Goal: Contribute content: Contribute content

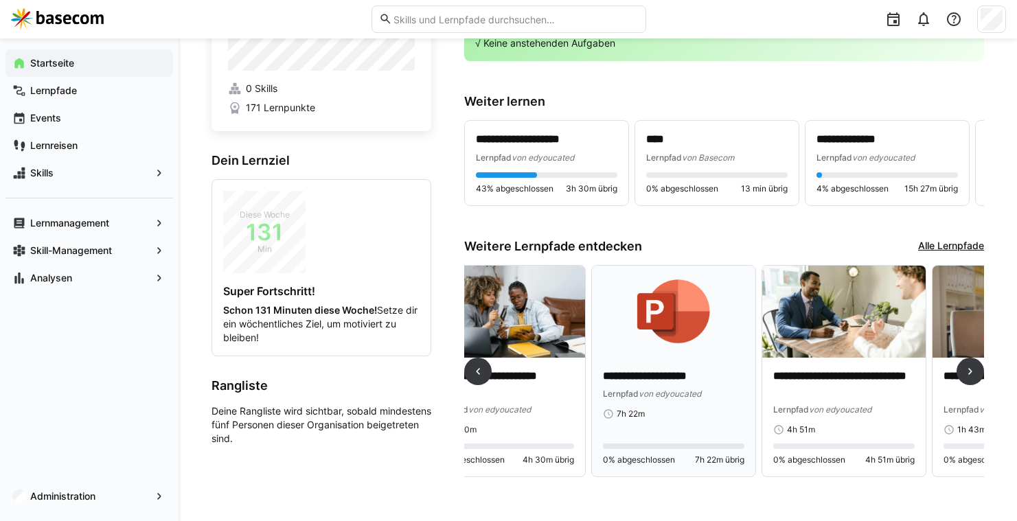
scroll to position [0, 48]
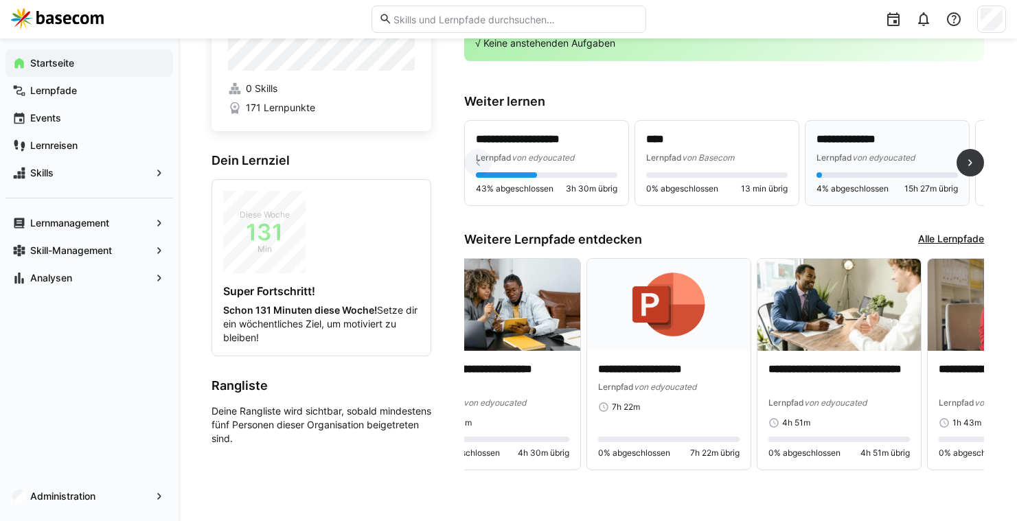
click at [920, 154] on div "Lernpfad von edyoucated" at bounding box center [886, 157] width 141 height 14
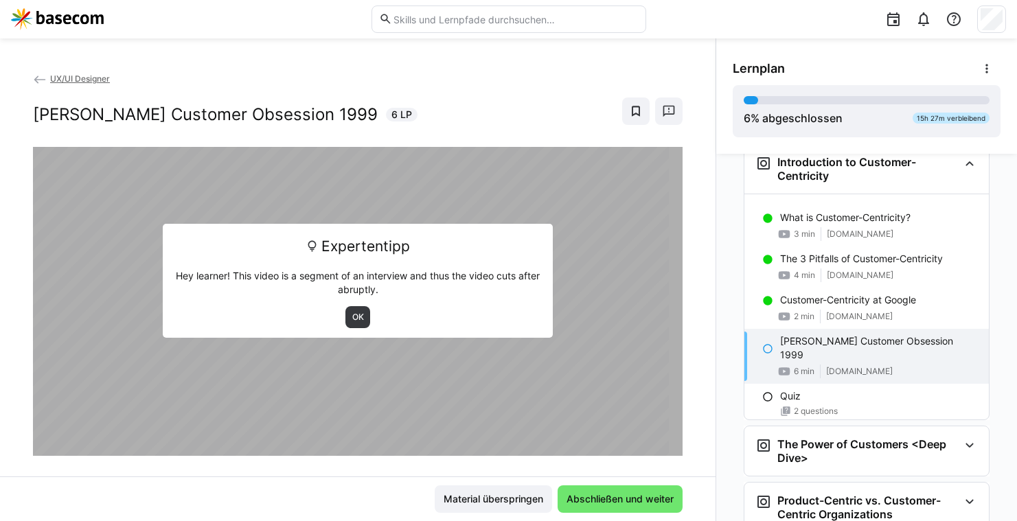
scroll to position [239, 0]
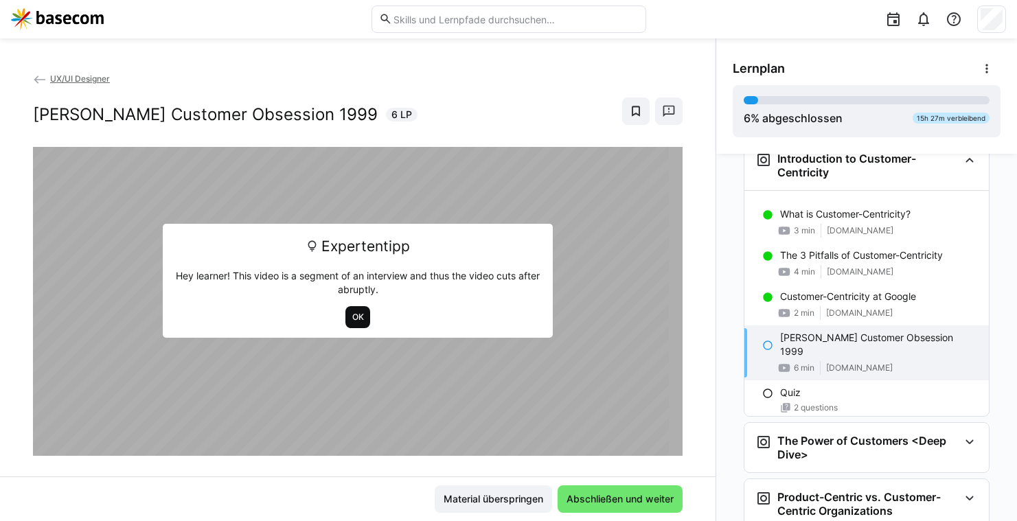
click at [352, 319] on span "OK" at bounding box center [358, 317] width 14 height 11
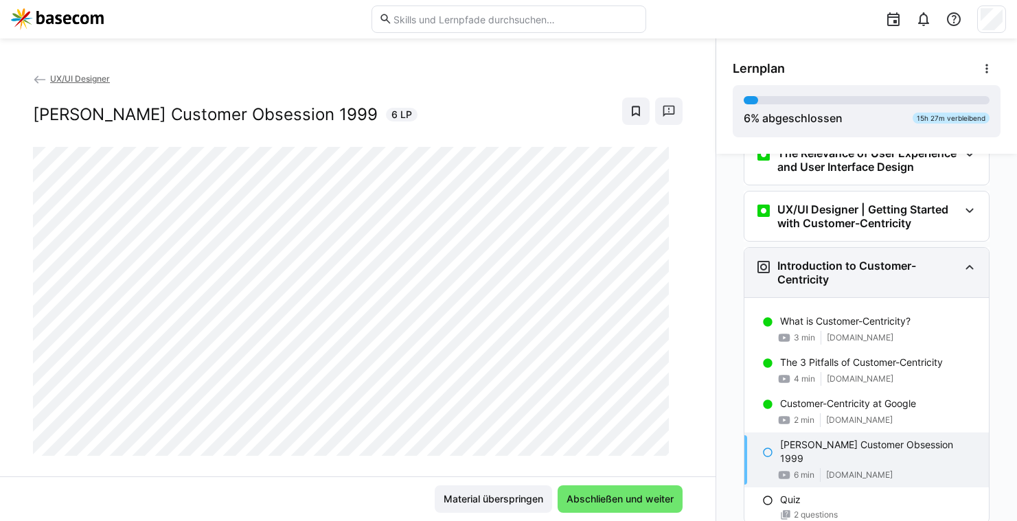
scroll to position [0, 0]
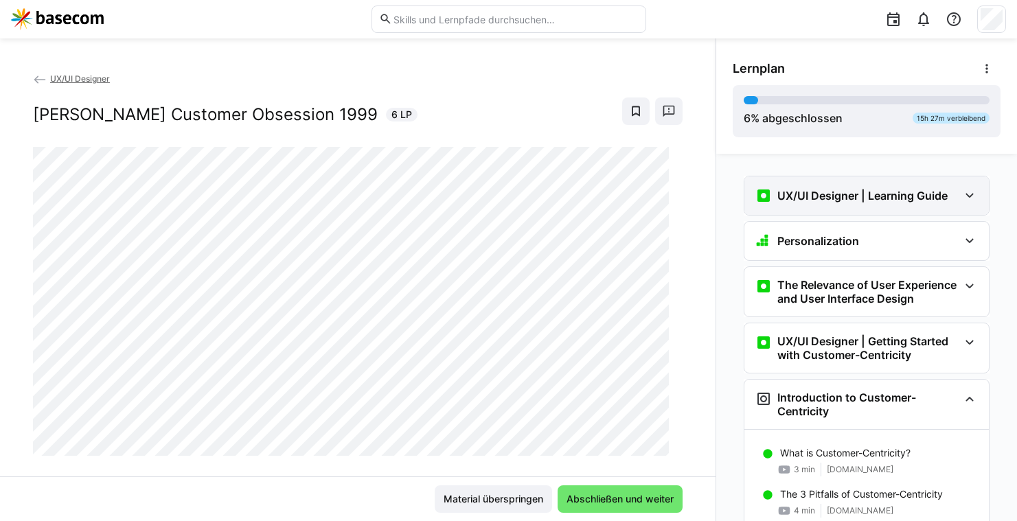
click at [816, 208] on div "UX/UI Designer | Learning Guide" at bounding box center [866, 195] width 244 height 38
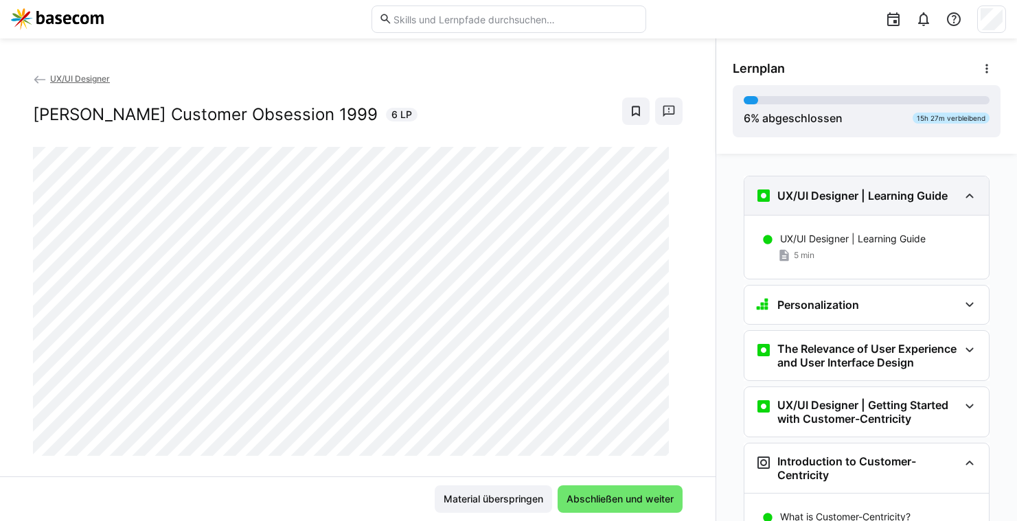
click at [833, 200] on h3 "UX/UI Designer | Learning Guide" at bounding box center [862, 196] width 170 height 14
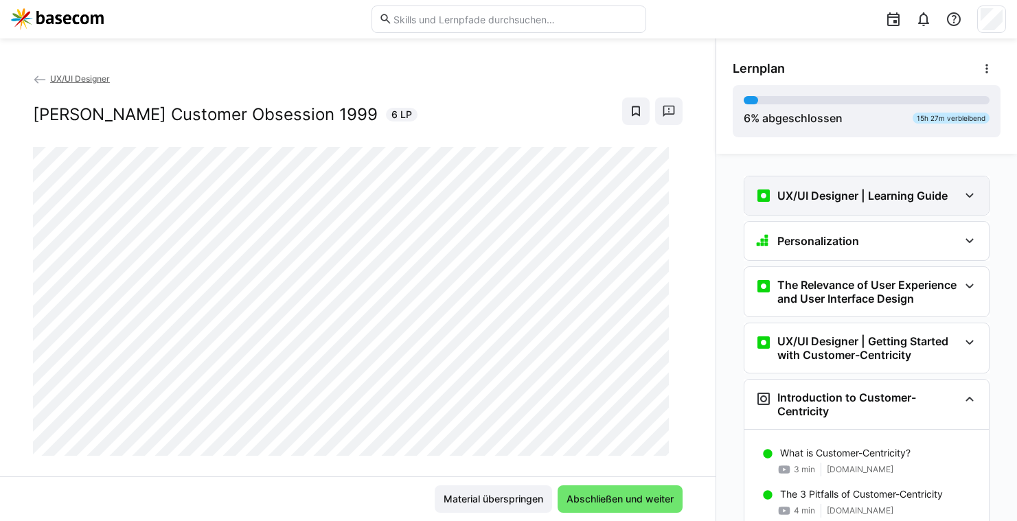
click at [824, 201] on h3 "UX/UI Designer | Learning Guide" at bounding box center [862, 196] width 170 height 14
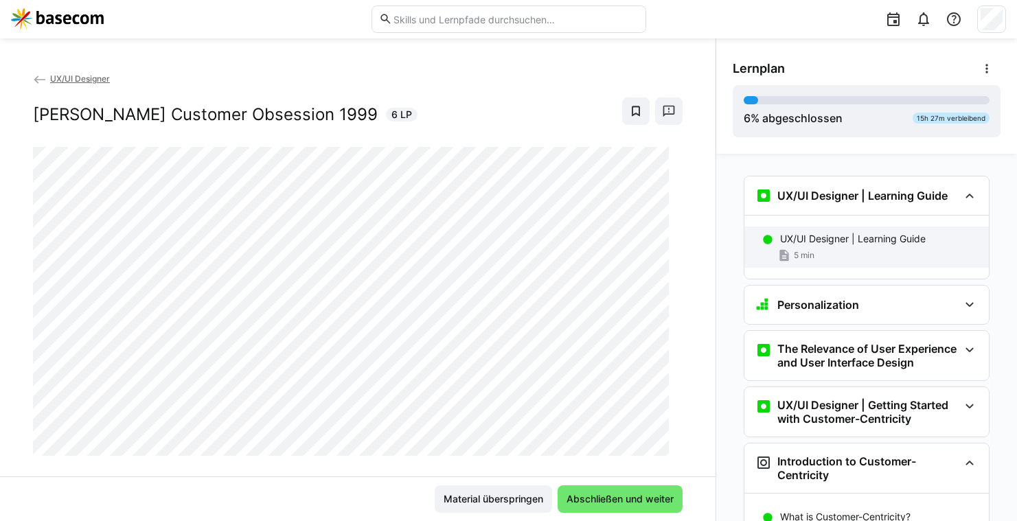
click at [822, 227] on div "UX/UI Designer | Learning Guide 5 min" at bounding box center [866, 247] width 244 height 41
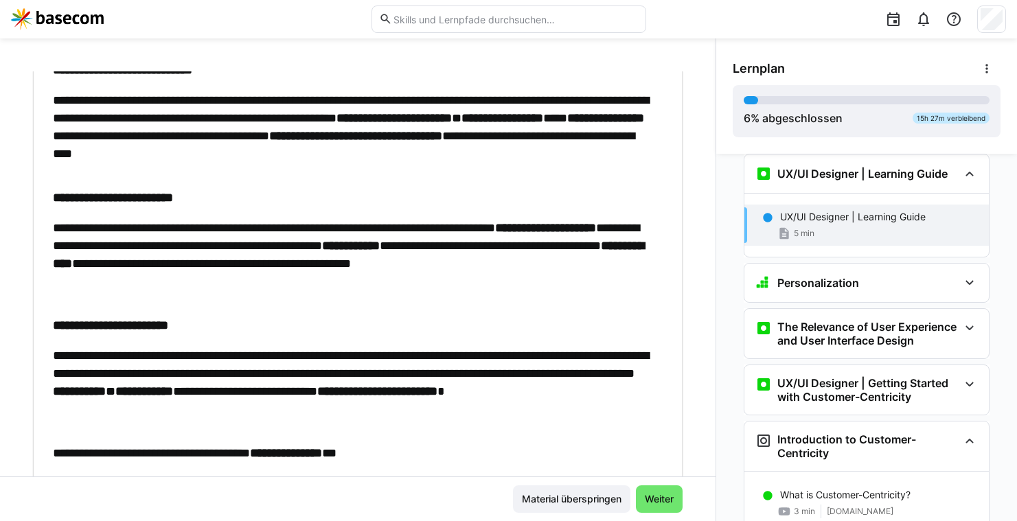
scroll to position [1038, 0]
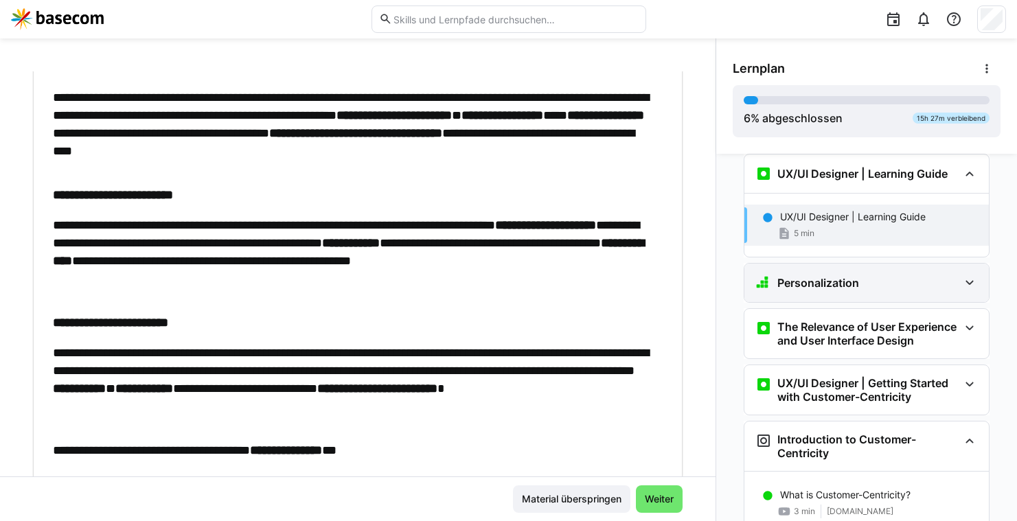
click at [805, 281] on h3 "Personalization" at bounding box center [818, 283] width 82 height 14
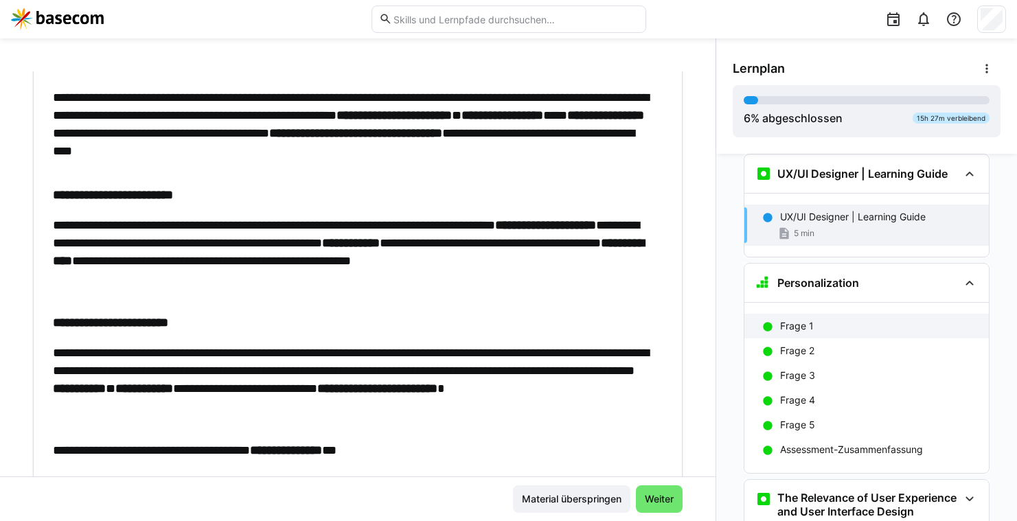
click at [804, 316] on div "Frage 1" at bounding box center [866, 326] width 244 height 25
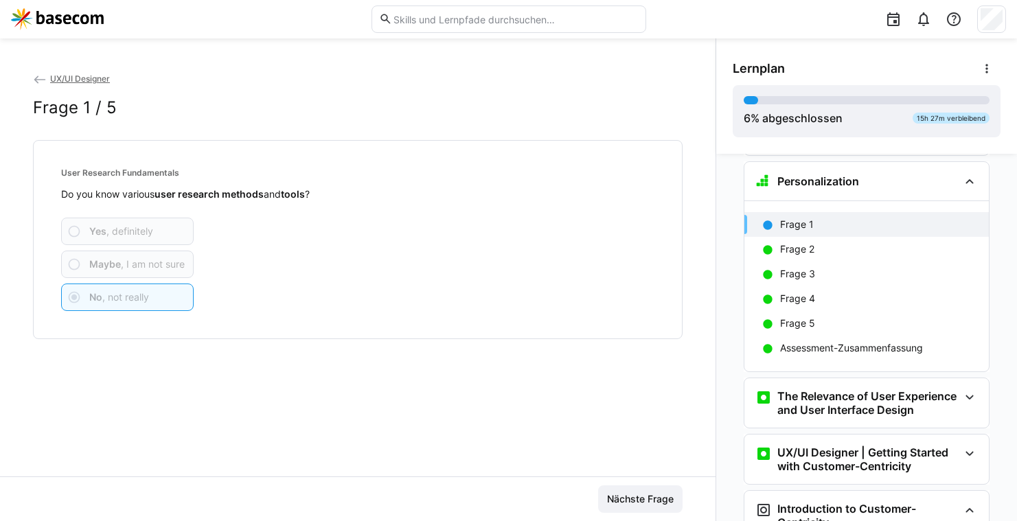
scroll to position [131, 0]
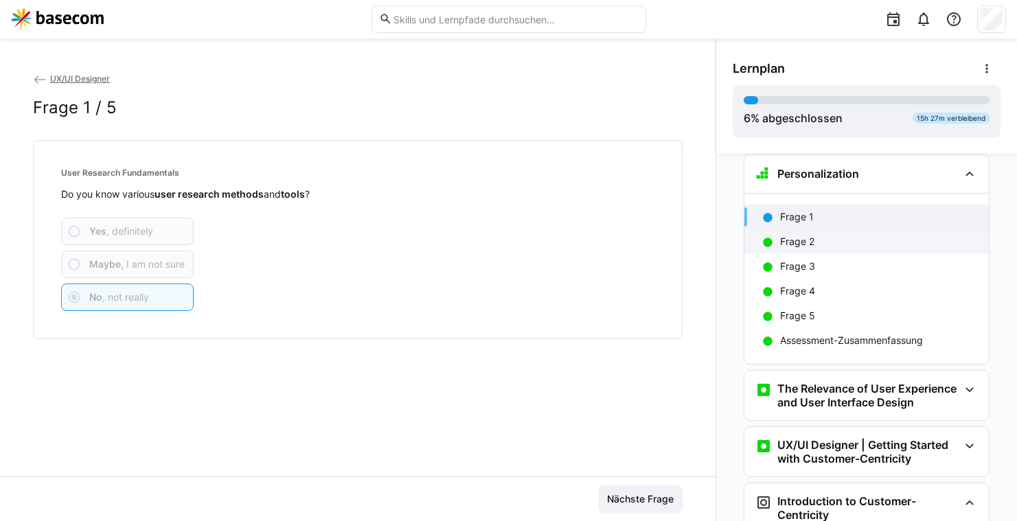
click at [771, 238] on div "Frage 2" at bounding box center [866, 241] width 244 height 25
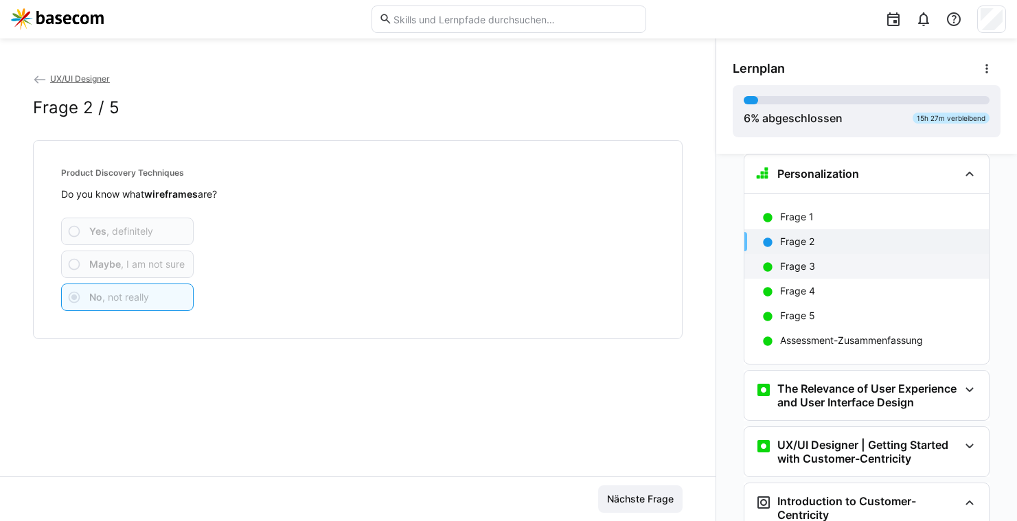
click at [785, 256] on div "Frage 3" at bounding box center [866, 266] width 244 height 25
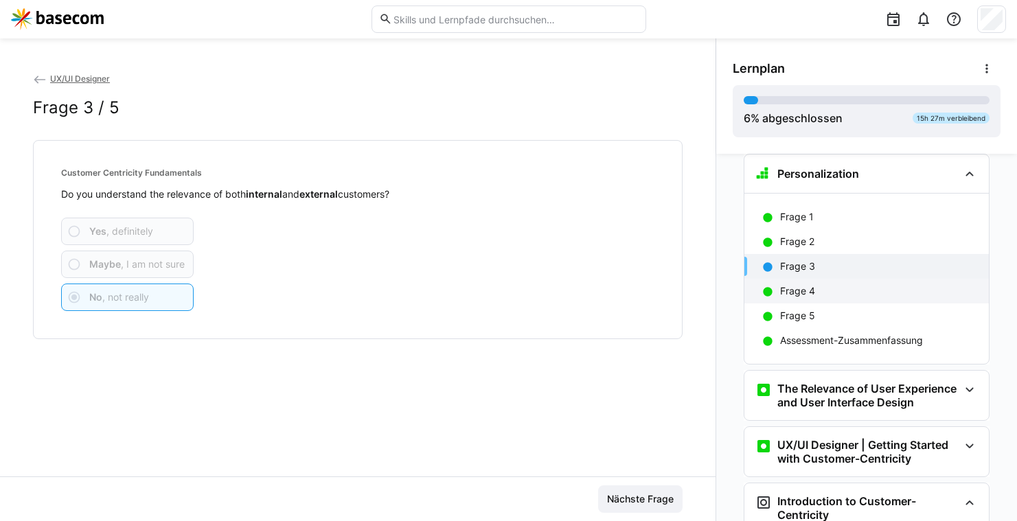
click at [794, 284] on p "Frage 4" at bounding box center [797, 291] width 35 height 14
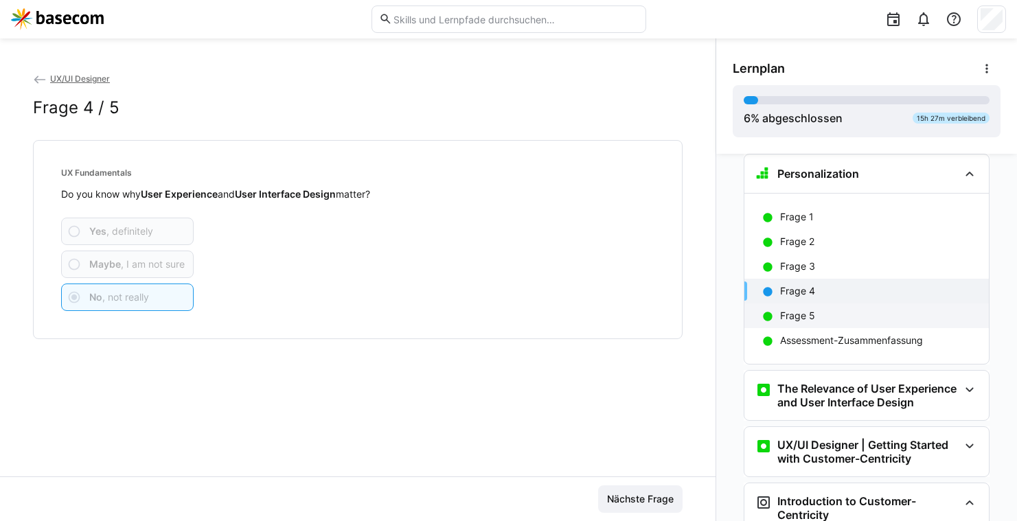
click at [804, 313] on p "Frage 5" at bounding box center [797, 316] width 35 height 14
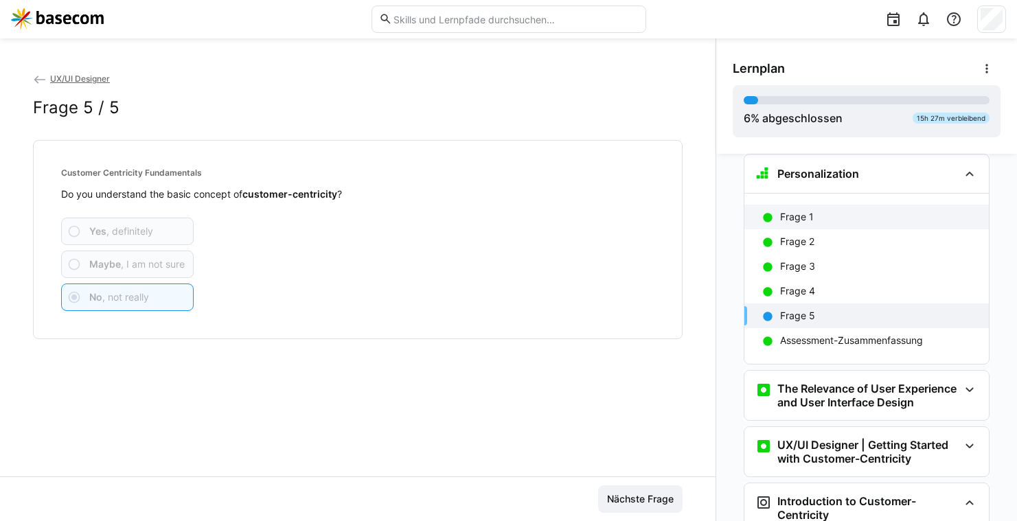
click at [811, 226] on div "Frage 1" at bounding box center [866, 217] width 244 height 25
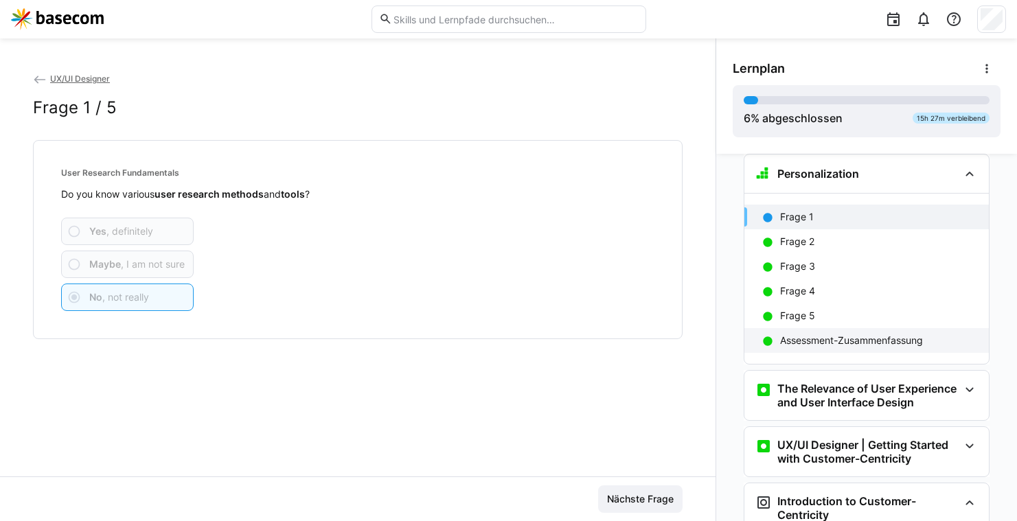
click at [810, 339] on p "Assessment-Zusammenfassung" at bounding box center [851, 341] width 143 height 14
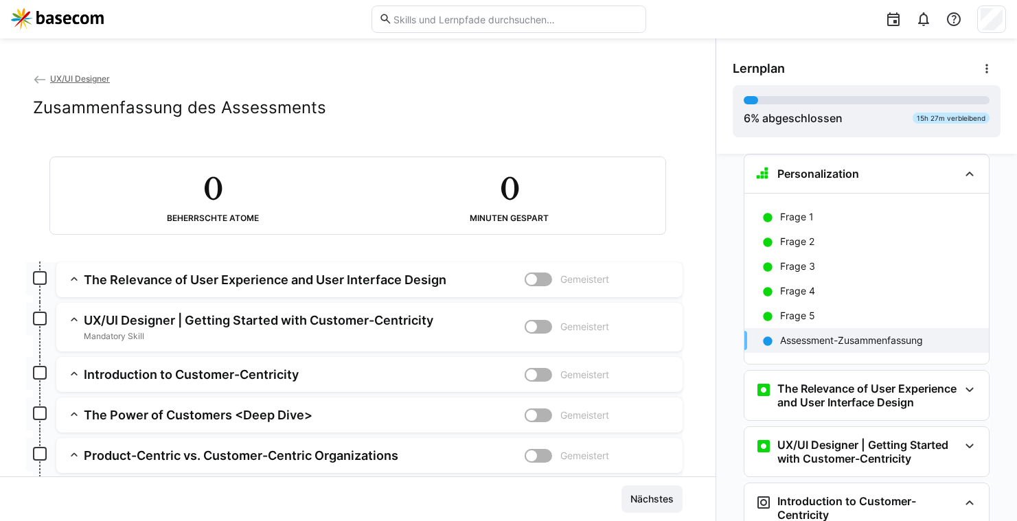
click at [542, 329] on app-assessment-toggle "Gemeistert" at bounding box center [597, 327] width 147 height 30
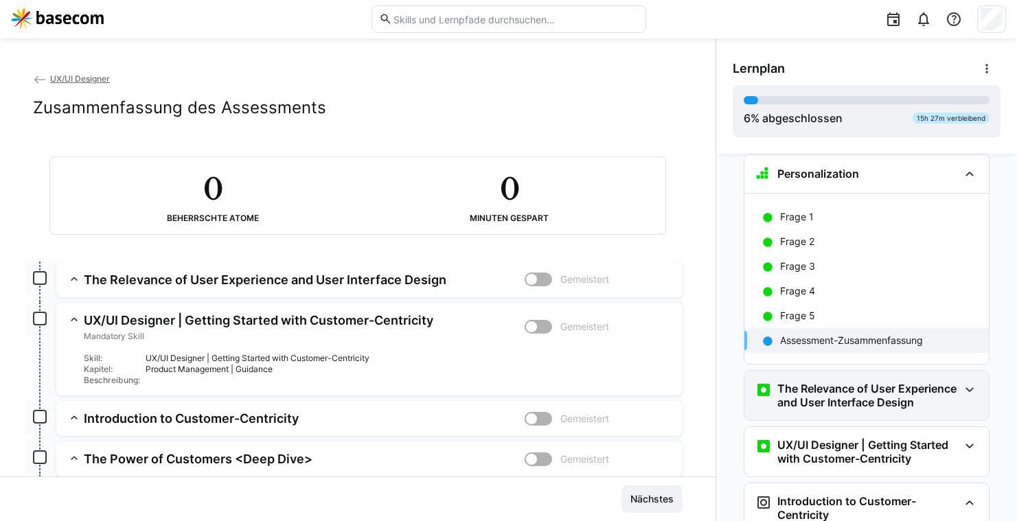
click at [810, 395] on h3 "The Relevance of User Experience and User Interface Design" at bounding box center [867, 395] width 181 height 27
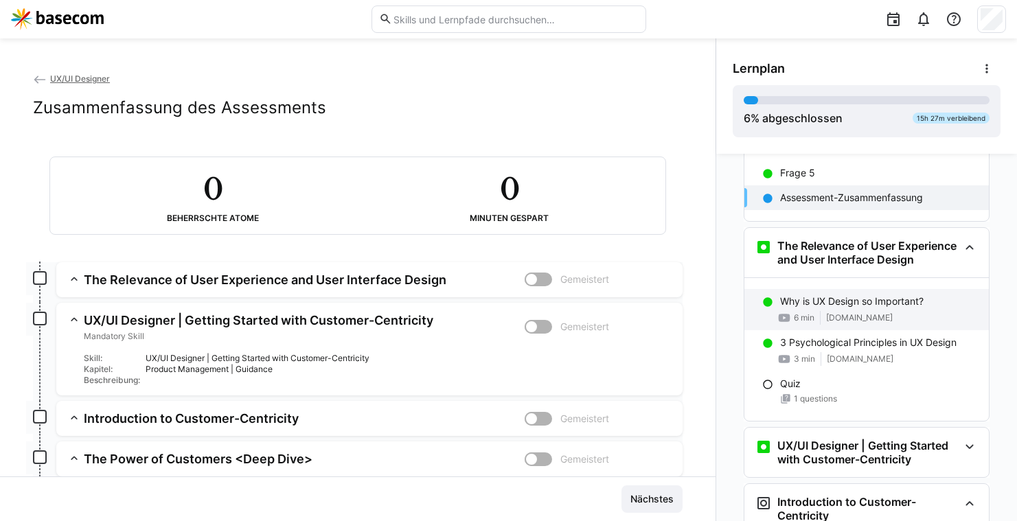
click at [826, 323] on span "[DOMAIN_NAME]" at bounding box center [859, 317] width 67 height 11
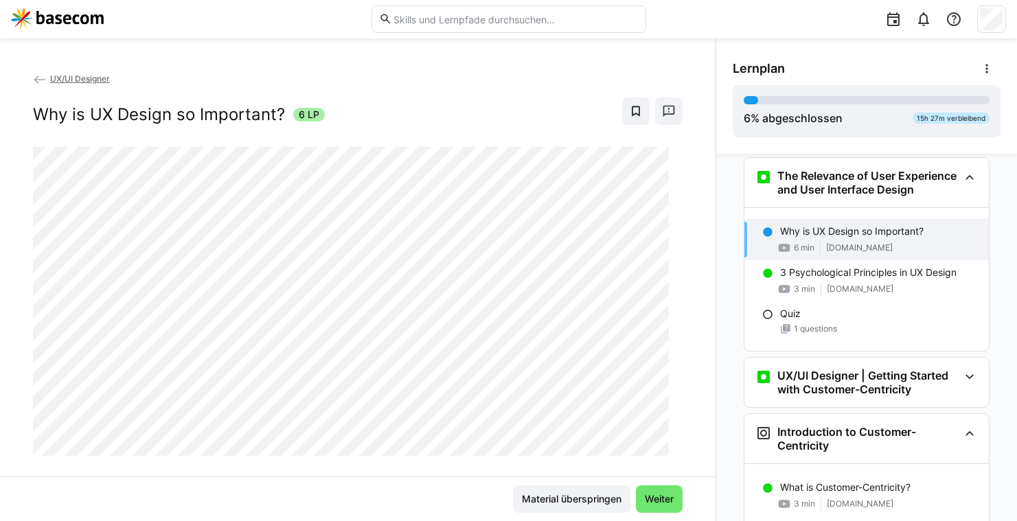
scroll to position [347, 0]
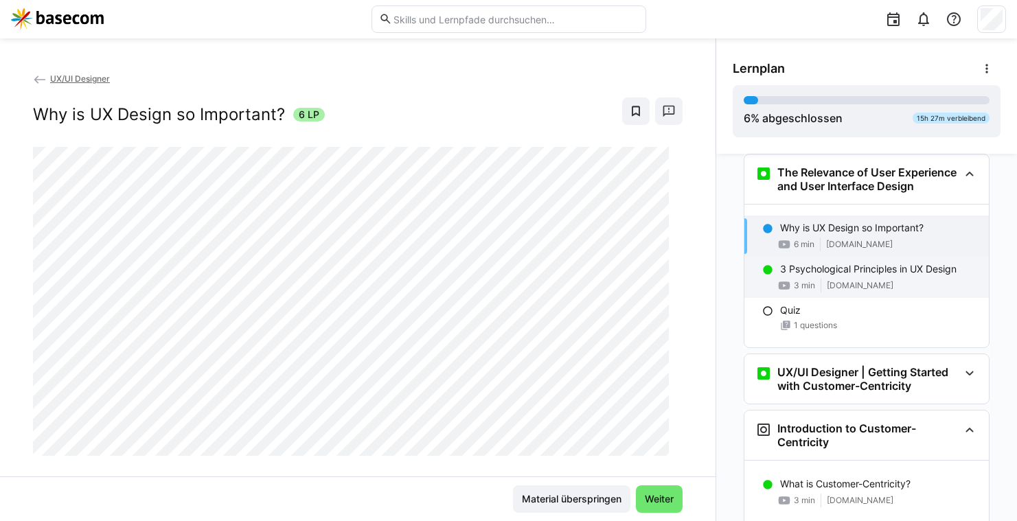
click at [811, 292] on div "3 min [DOMAIN_NAME]" at bounding box center [879, 286] width 198 height 14
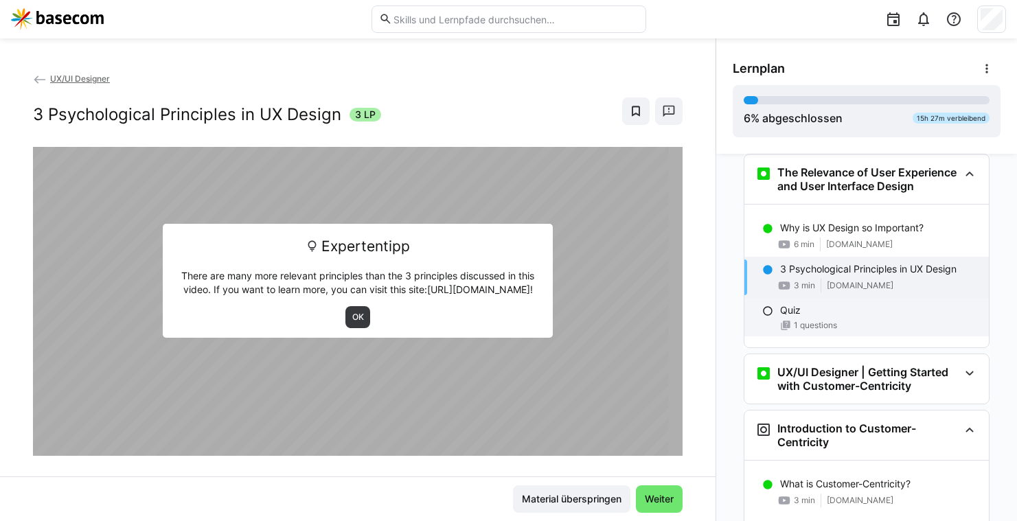
click at [820, 317] on div "Quiz" at bounding box center [879, 310] width 198 height 14
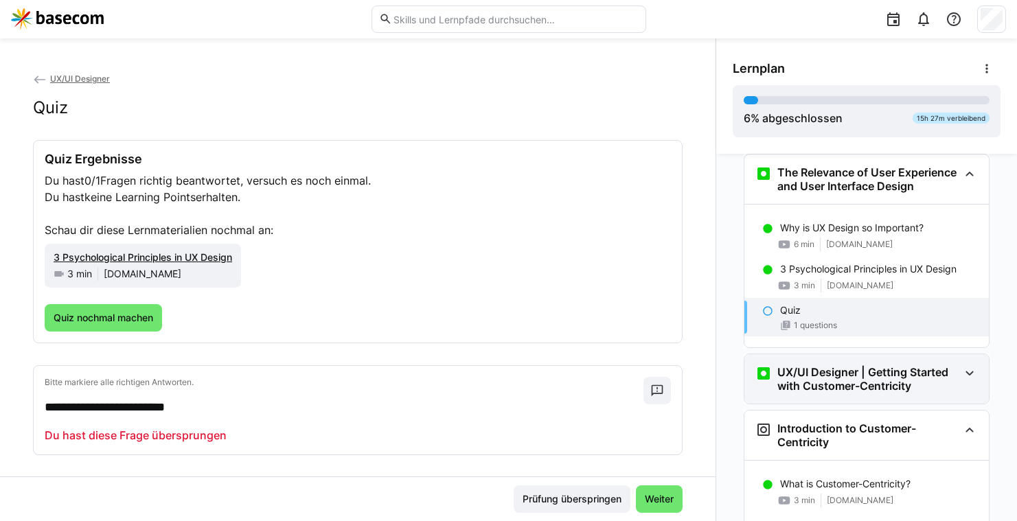
click at [831, 393] on h3 "UX/UI Designer | Getting Started with Customer-Centricity" at bounding box center [867, 378] width 181 height 27
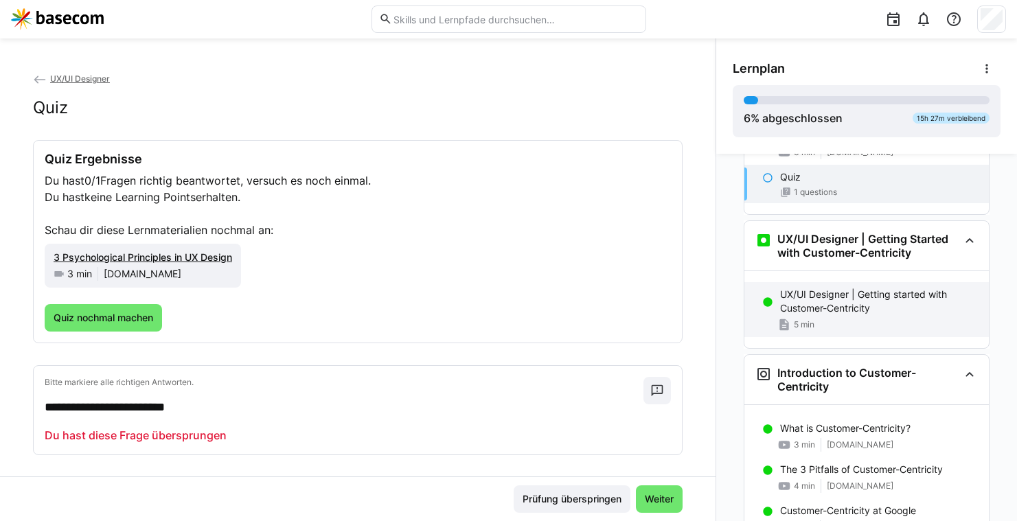
click at [826, 315] on p "UX/UI Designer | Getting started with Customer-Centricity" at bounding box center [879, 301] width 198 height 27
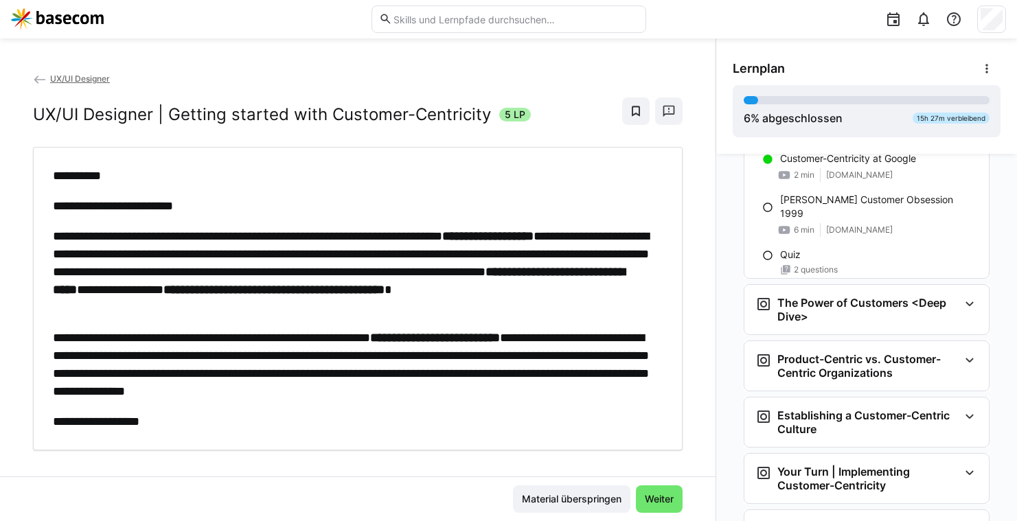
scroll to position [855, 0]
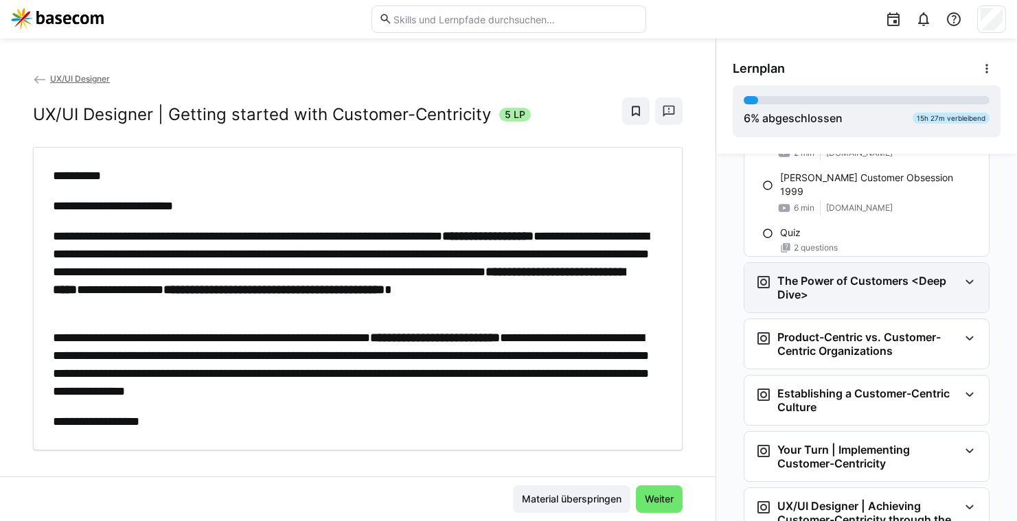
click at [848, 301] on h3 "The Power of Customers <Deep Dive>" at bounding box center [867, 287] width 181 height 27
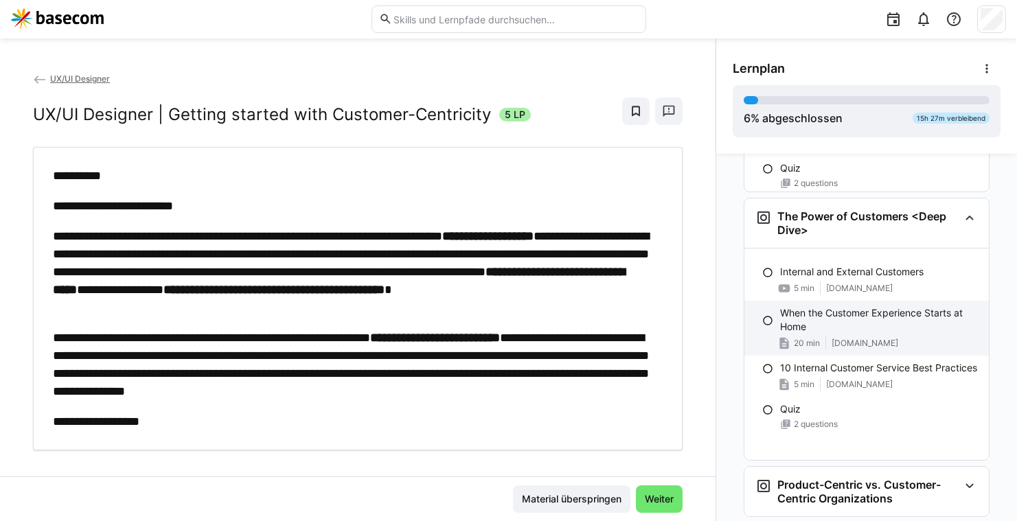
click at [855, 334] on p "When the Customer Experience Starts at Home" at bounding box center [879, 319] width 198 height 27
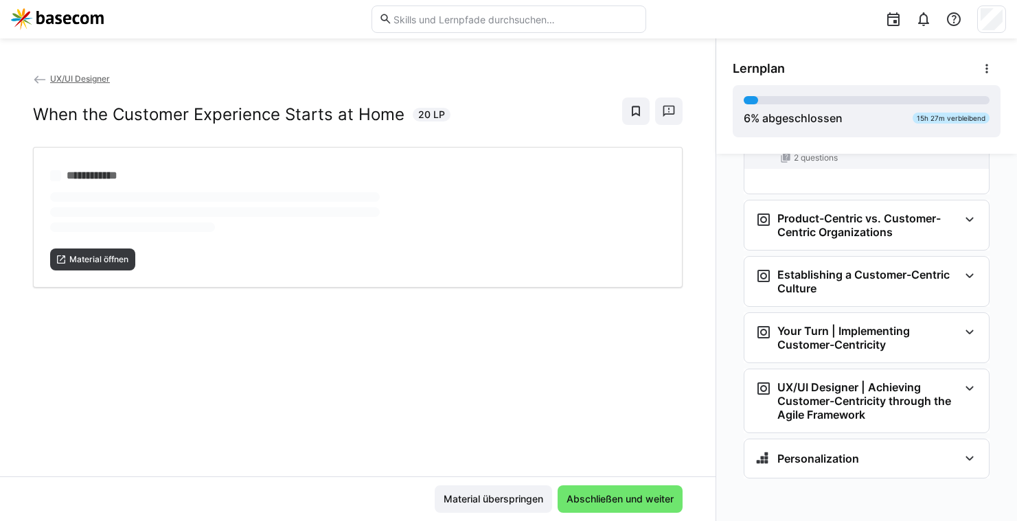
scroll to position [1199, 0]
click at [46, 21] on img at bounding box center [57, 19] width 93 height 22
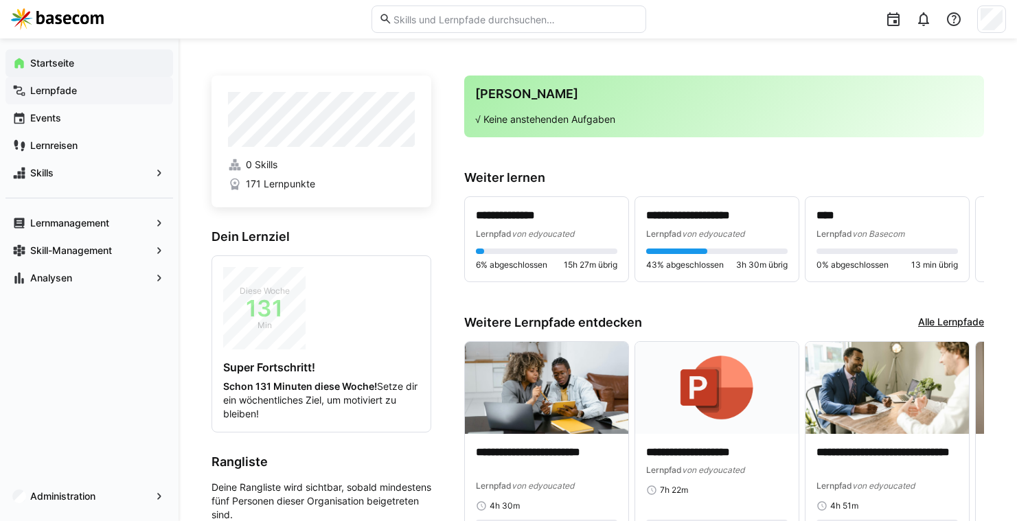
click at [68, 80] on div "Lernpfade" at bounding box center [88, 90] width 167 height 27
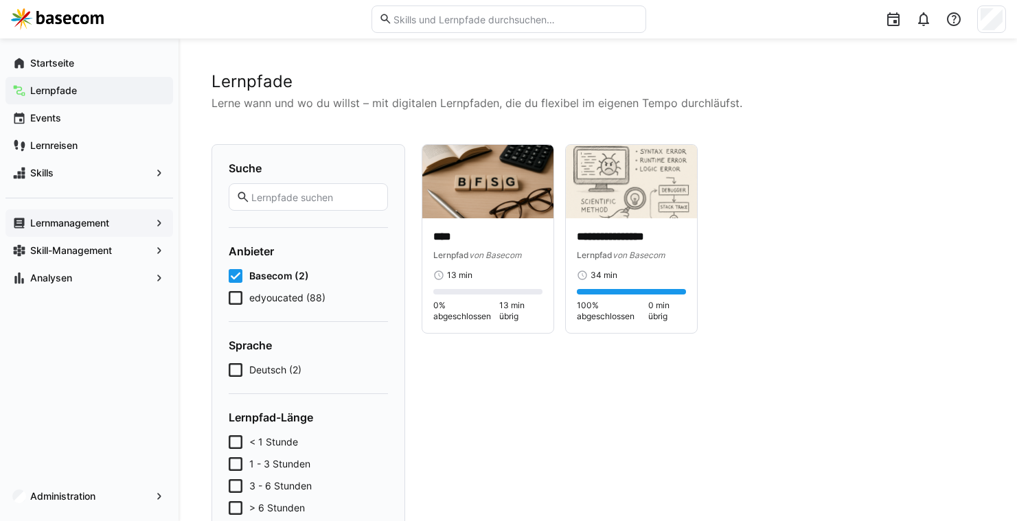
click at [65, 213] on div "Lernmanagement" at bounding box center [88, 222] width 167 height 27
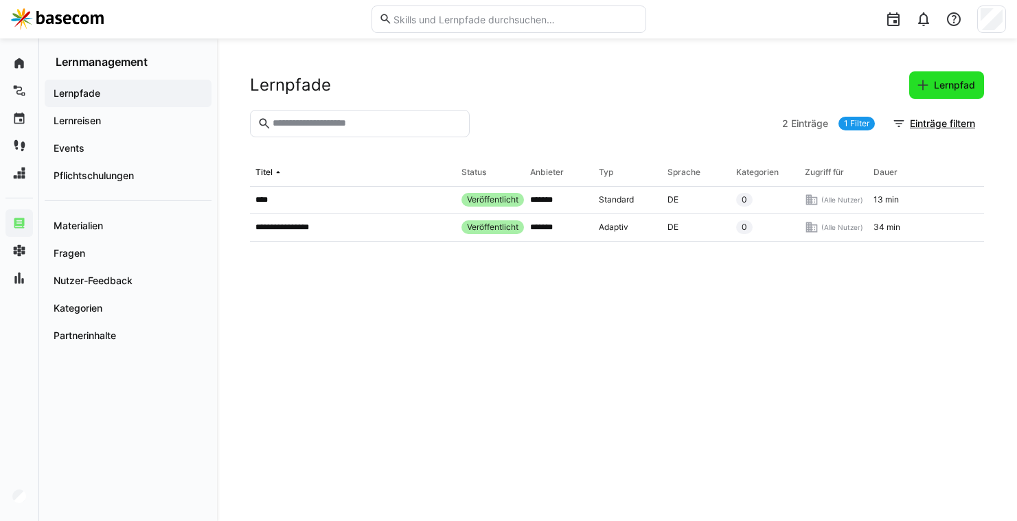
click at [929, 81] on eds-icon at bounding box center [923, 85] width 14 height 14
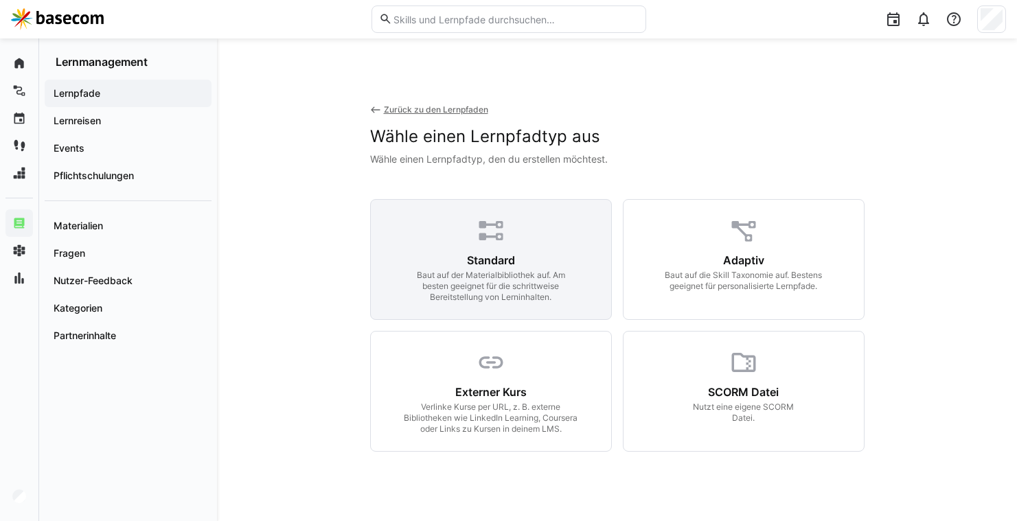
click at [541, 235] on div "Standard Baut auf der Materialbibliothek auf. Am besten geeignet für die schrit…" at bounding box center [491, 259] width 242 height 121
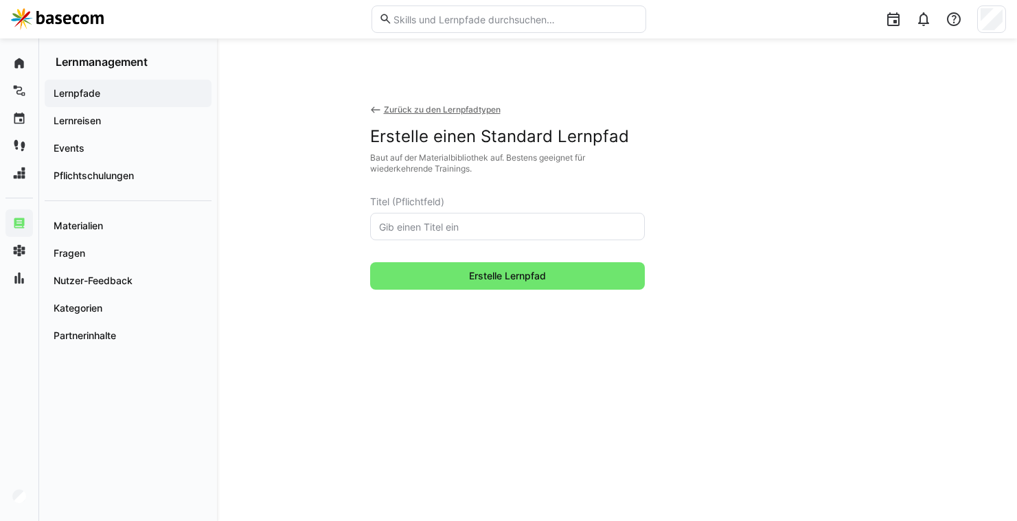
click at [512, 220] on eds-input at bounding box center [507, 226] width 275 height 27
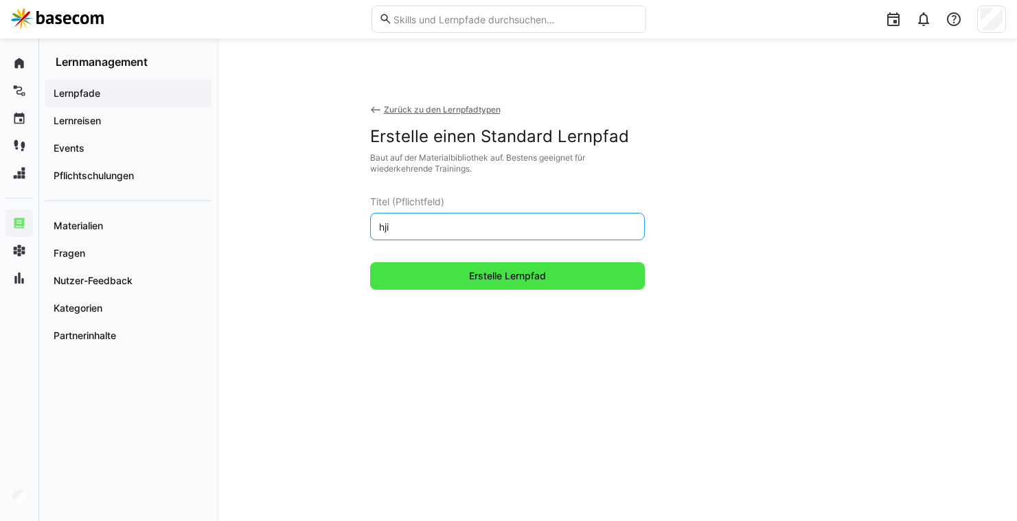
type input "hji"
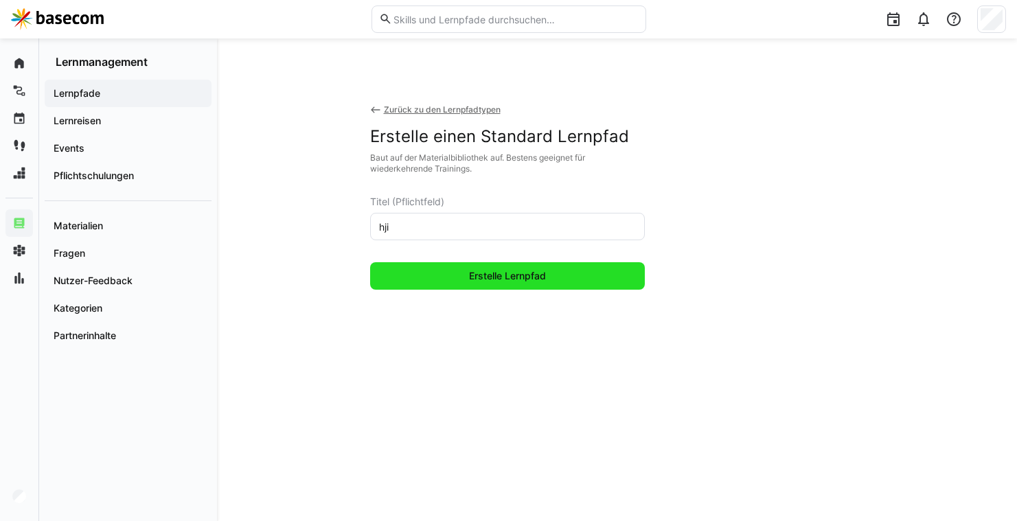
click at [496, 280] on span "Erstelle Lernpfad" at bounding box center [507, 276] width 81 height 14
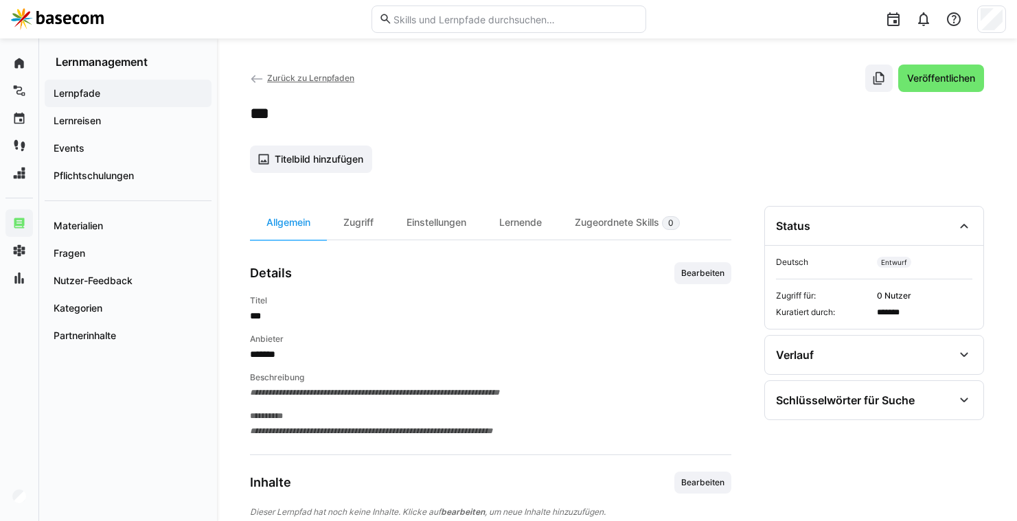
scroll to position [60, 0]
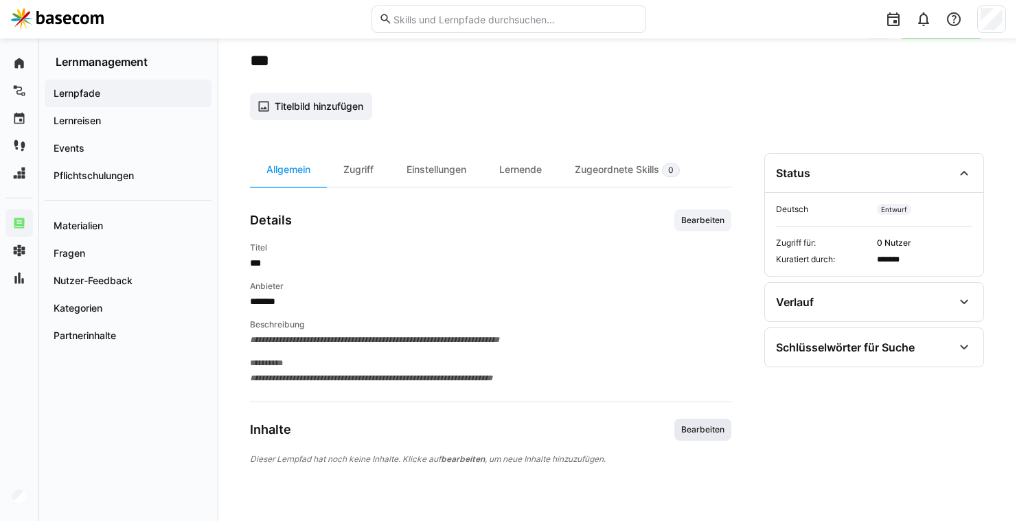
click at [708, 424] on span "Bearbeiten" at bounding box center [703, 429] width 46 height 11
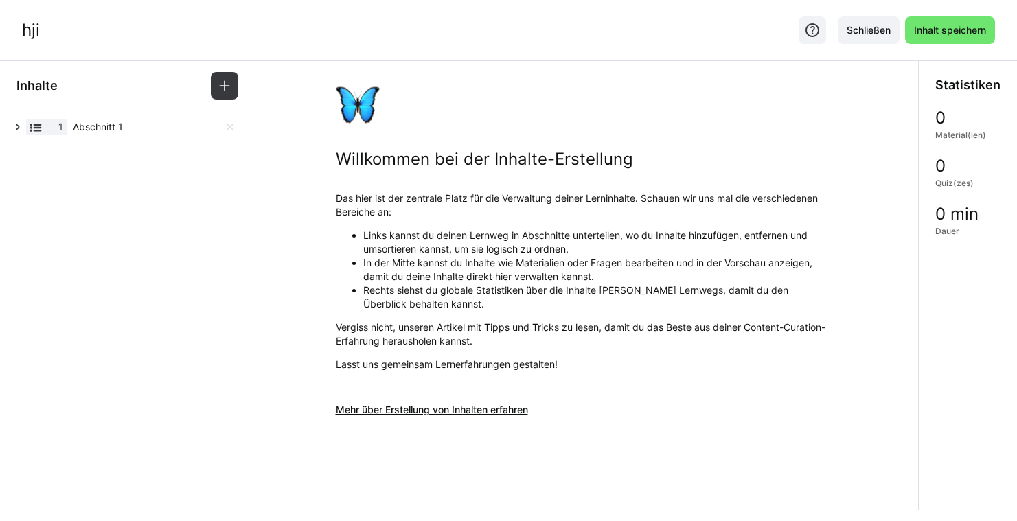
click at [84, 128] on span "Abschnitt 1" at bounding box center [148, 127] width 150 height 14
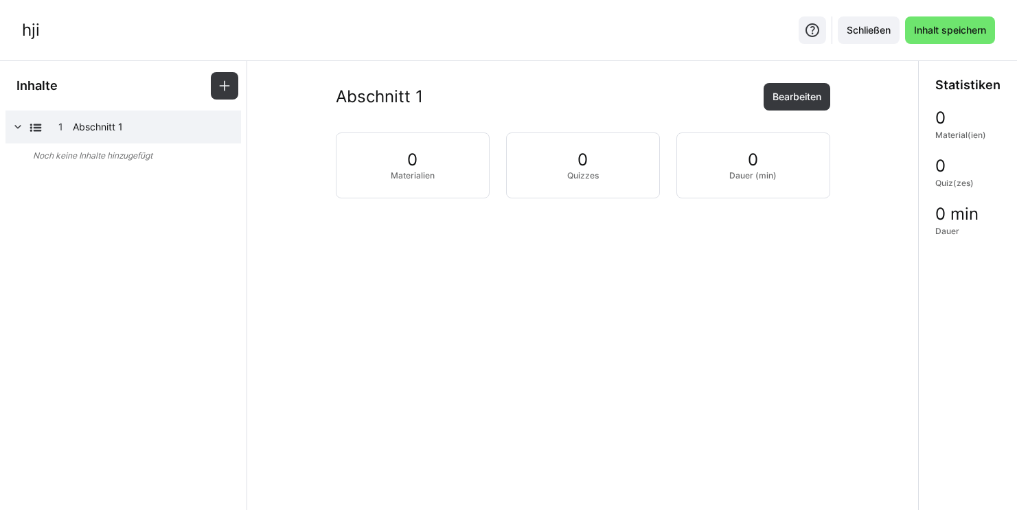
click at [210, 94] on div "Inhalte" at bounding box center [123, 85] width 246 height 49
click at [224, 91] on eds-icon at bounding box center [225, 86] width 14 height 14
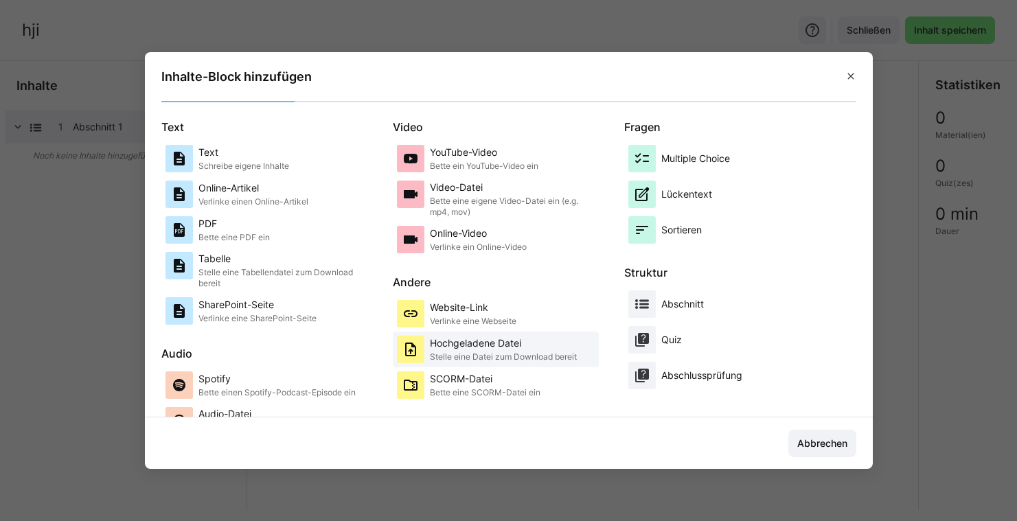
scroll to position [23, 0]
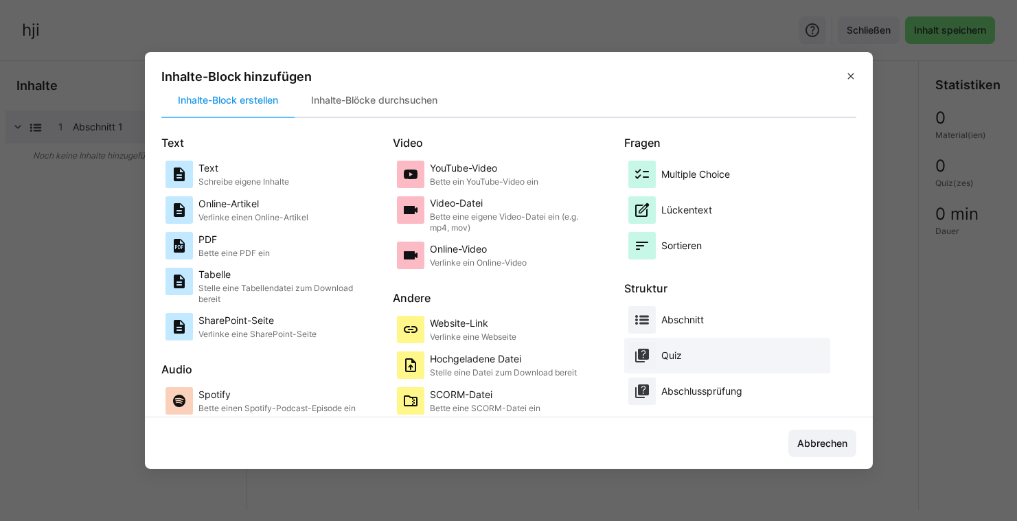
click at [677, 354] on div "Quiz" at bounding box center [727, 355] width 198 height 27
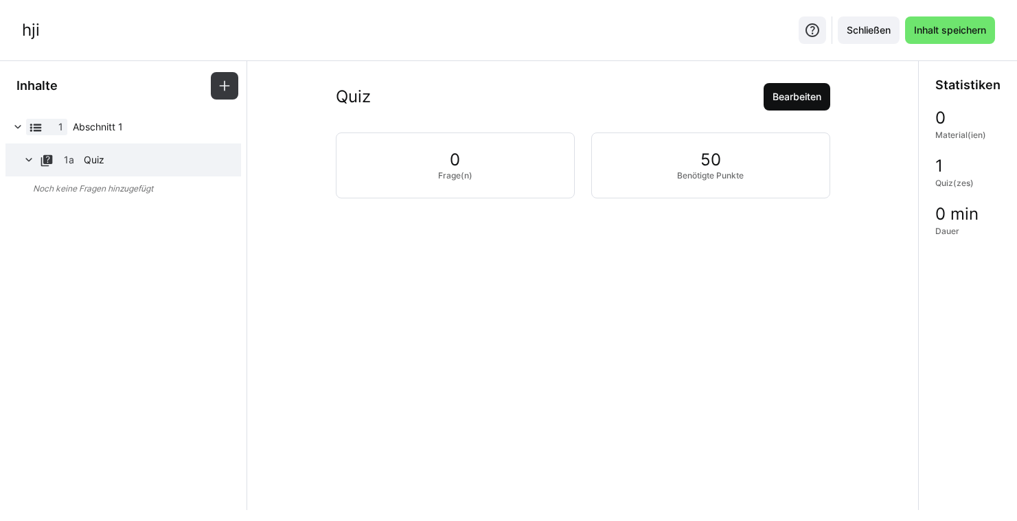
click at [778, 87] on span "Bearbeiten" at bounding box center [796, 96] width 67 height 27
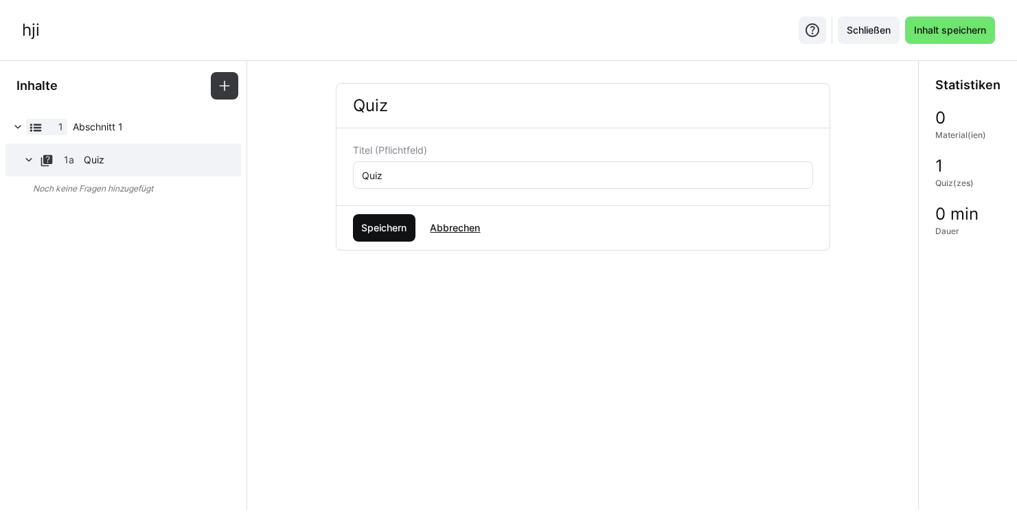
click at [397, 221] on span "Speichern" at bounding box center [383, 228] width 49 height 14
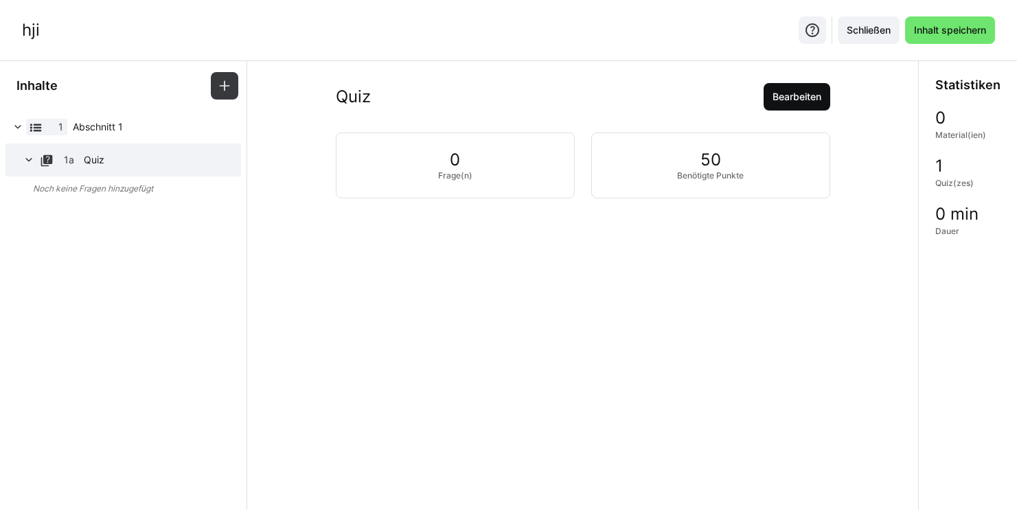
click at [775, 89] on span "Bearbeiten" at bounding box center [796, 96] width 67 height 27
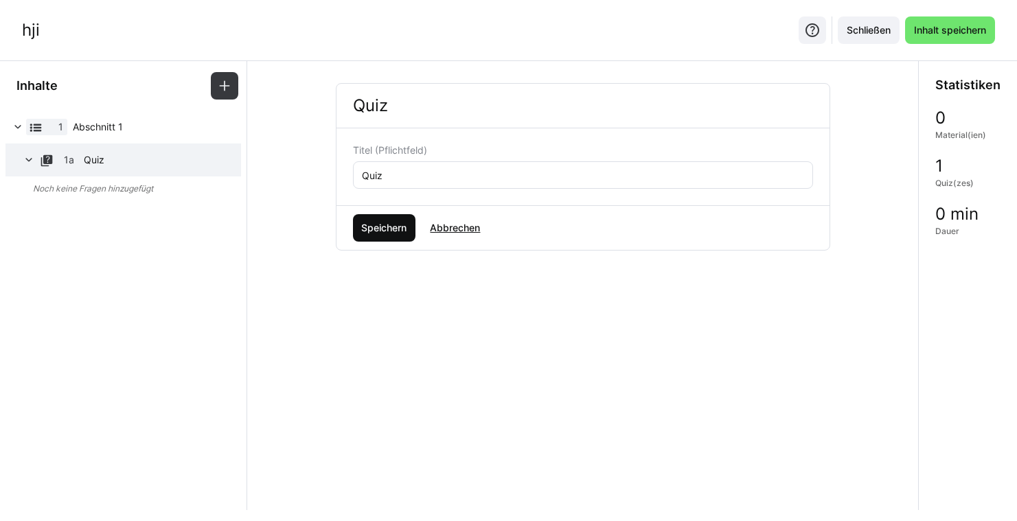
click at [389, 222] on span "Speichern" at bounding box center [383, 228] width 49 height 14
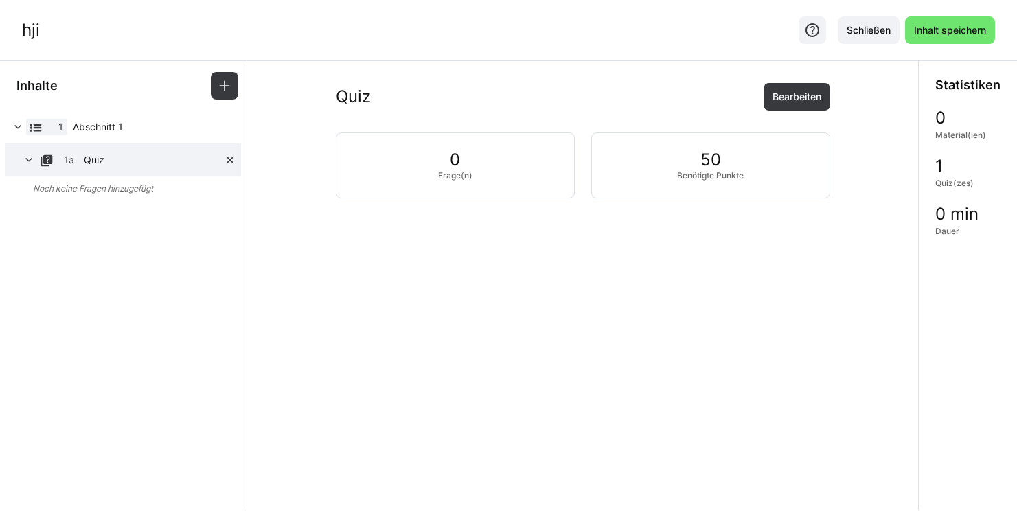
click at [185, 160] on span "Quiz" at bounding box center [153, 160] width 139 height 14
click at [129, 172] on div at bounding box center [124, 176] width 22 height 22
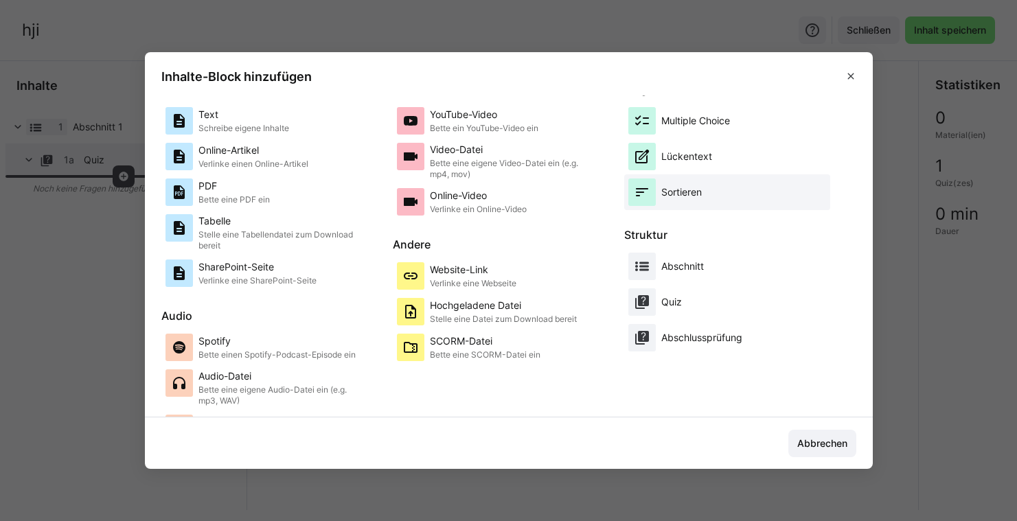
scroll to position [89, 0]
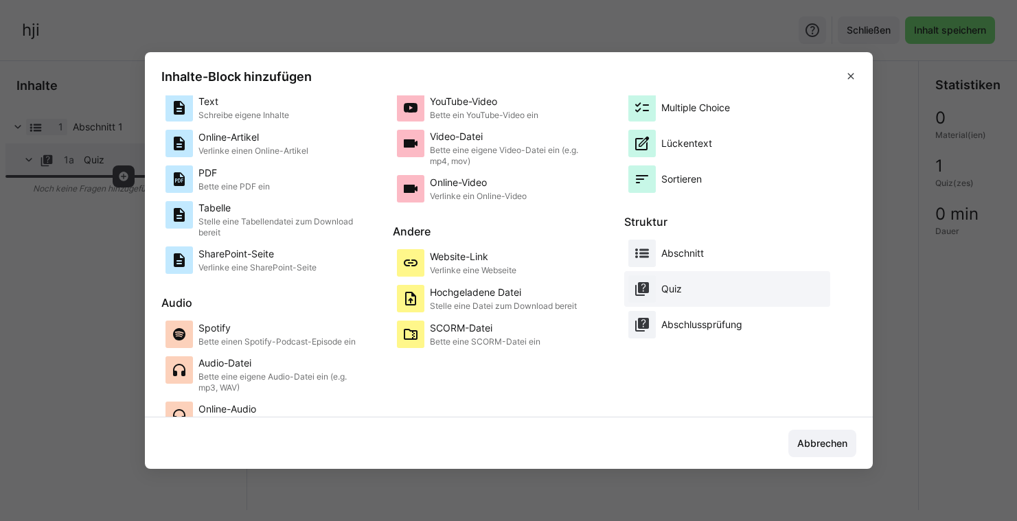
click at [663, 288] on p "Quiz" at bounding box center [671, 289] width 21 height 14
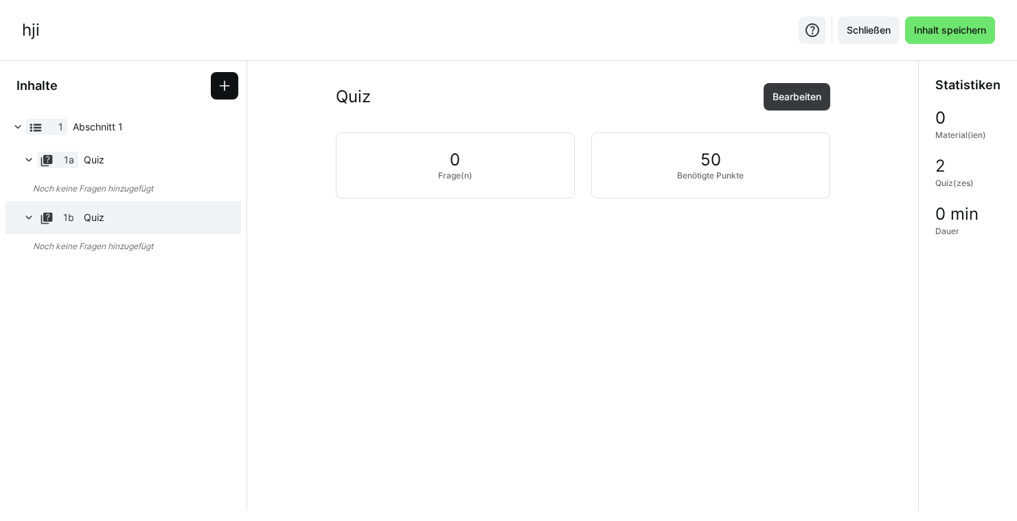
click at [212, 86] on span at bounding box center [224, 85] width 27 height 27
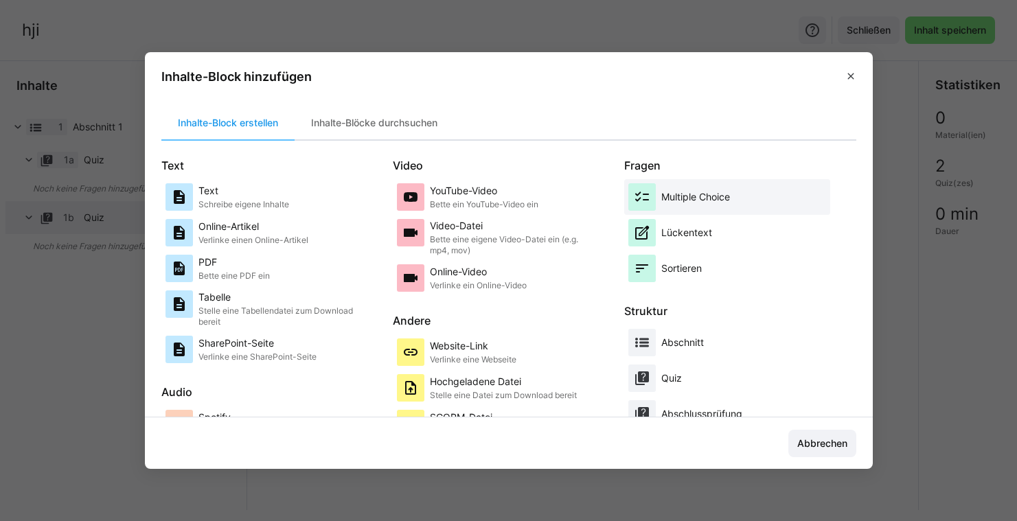
click at [691, 197] on p "Multiple Choice" at bounding box center [695, 197] width 69 height 14
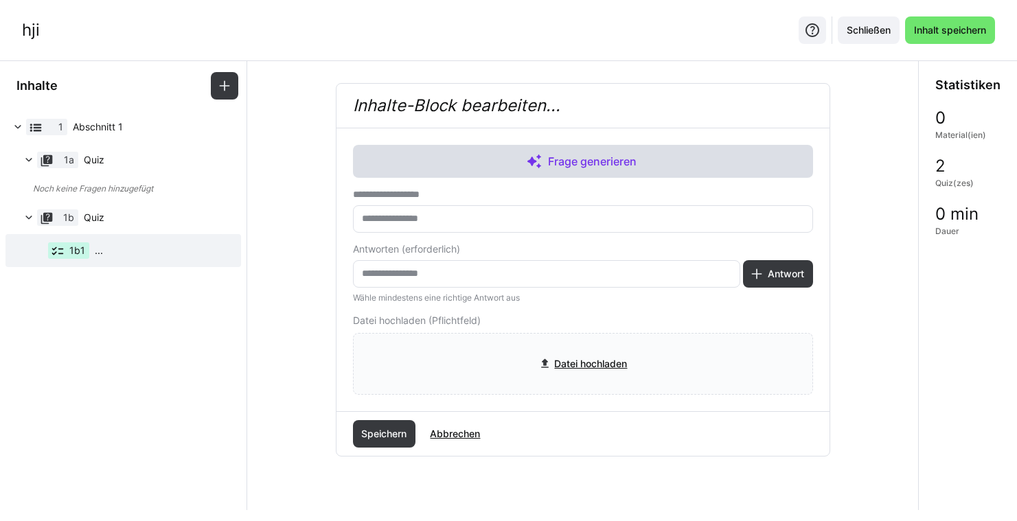
click at [583, 163] on span "Frage generieren" at bounding box center [592, 161] width 94 height 16
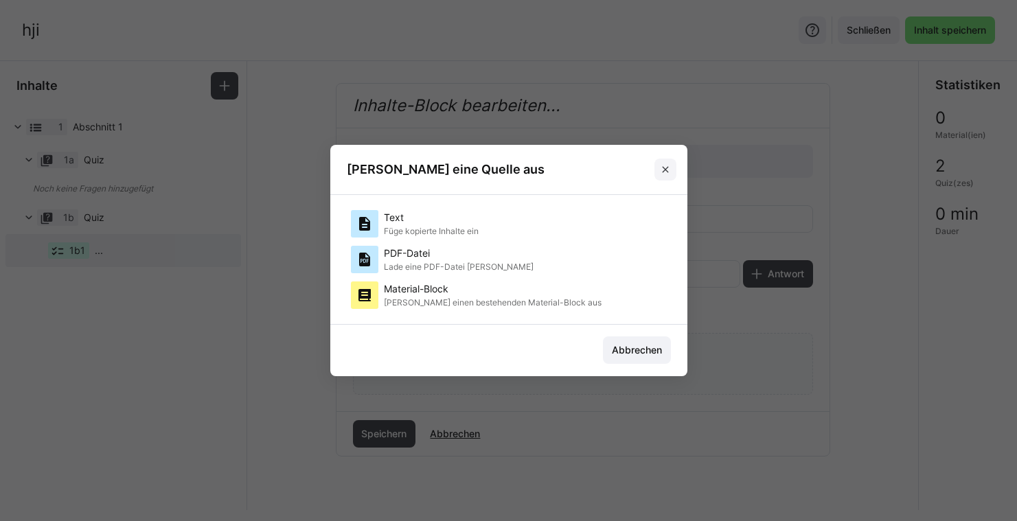
click at [661, 168] on eds-icon at bounding box center [665, 169] width 11 height 11
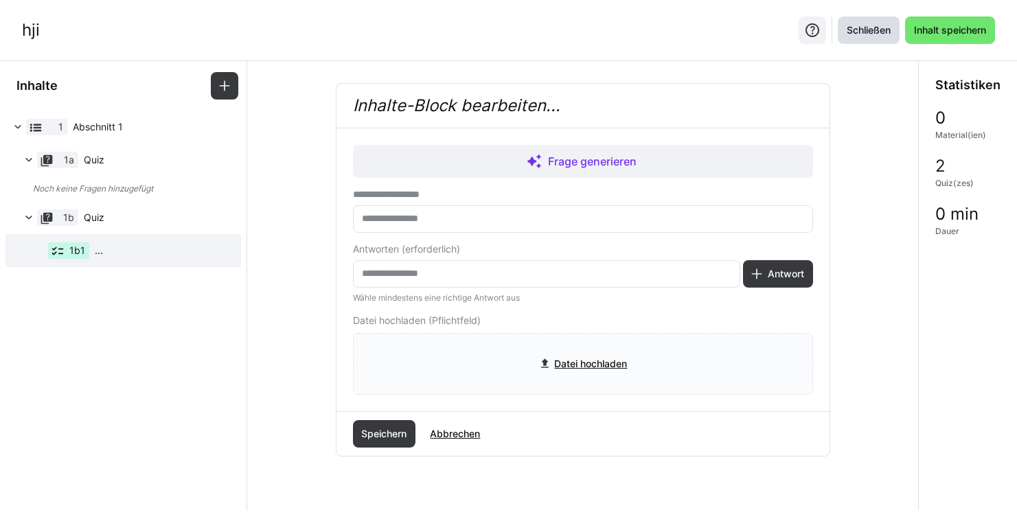
click at [883, 23] on span "Schließen" at bounding box center [868, 30] width 48 height 14
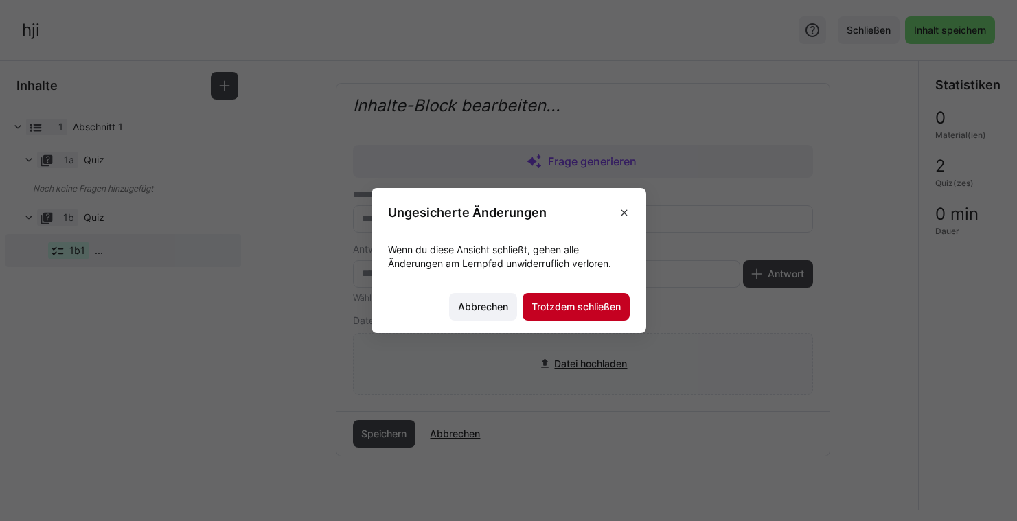
click at [575, 308] on span "Trotzdem schließen" at bounding box center [575, 307] width 93 height 14
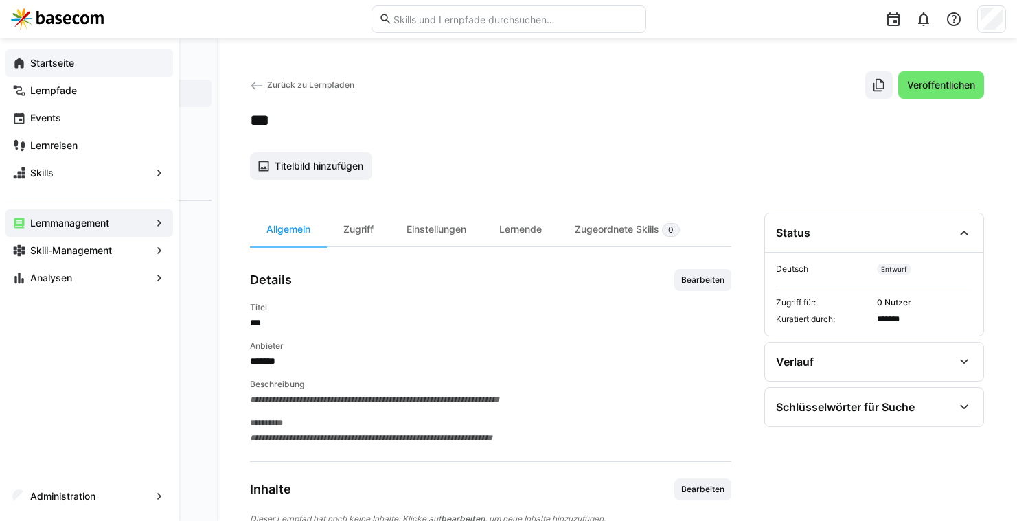
click at [31, 56] on span "Startseite" at bounding box center [97, 63] width 138 height 14
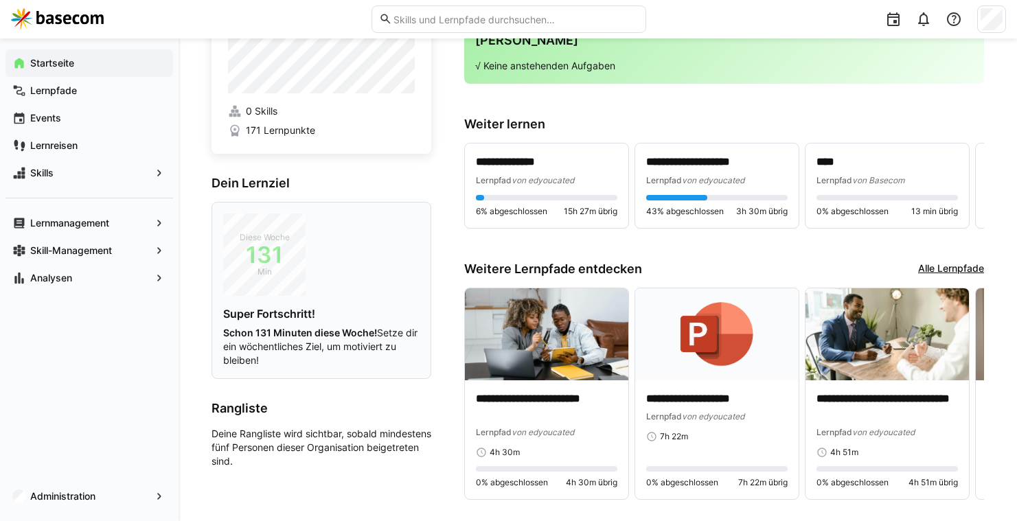
scroll to position [56, 0]
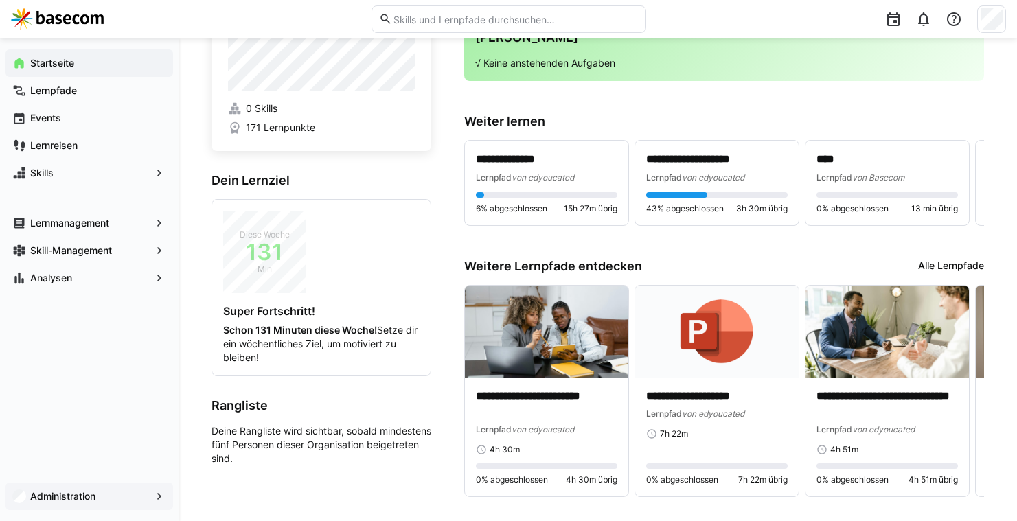
click at [140, 489] on div "Administration" at bounding box center [88, 496] width 167 height 27
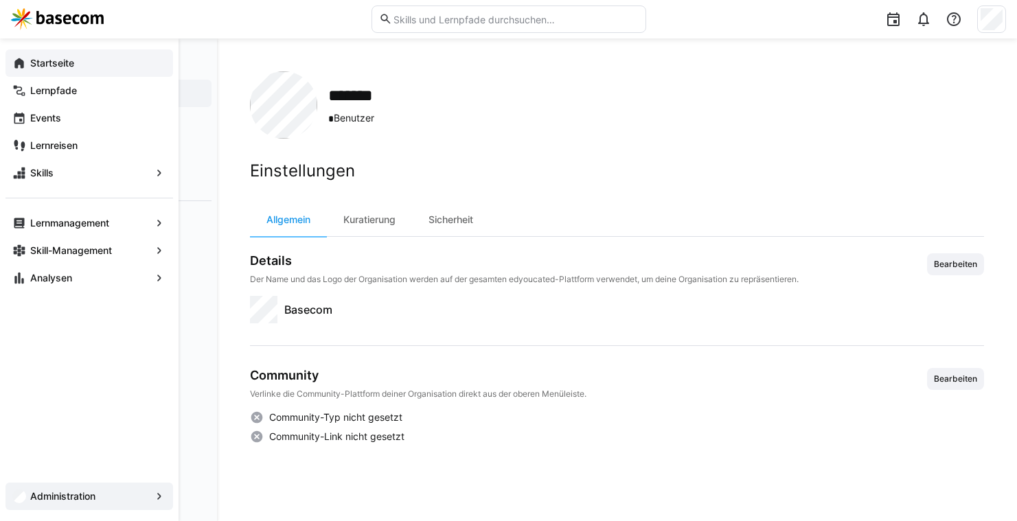
click at [16, 59] on eds-icon at bounding box center [19, 63] width 14 height 14
